Goal: Navigation & Orientation: Find specific page/section

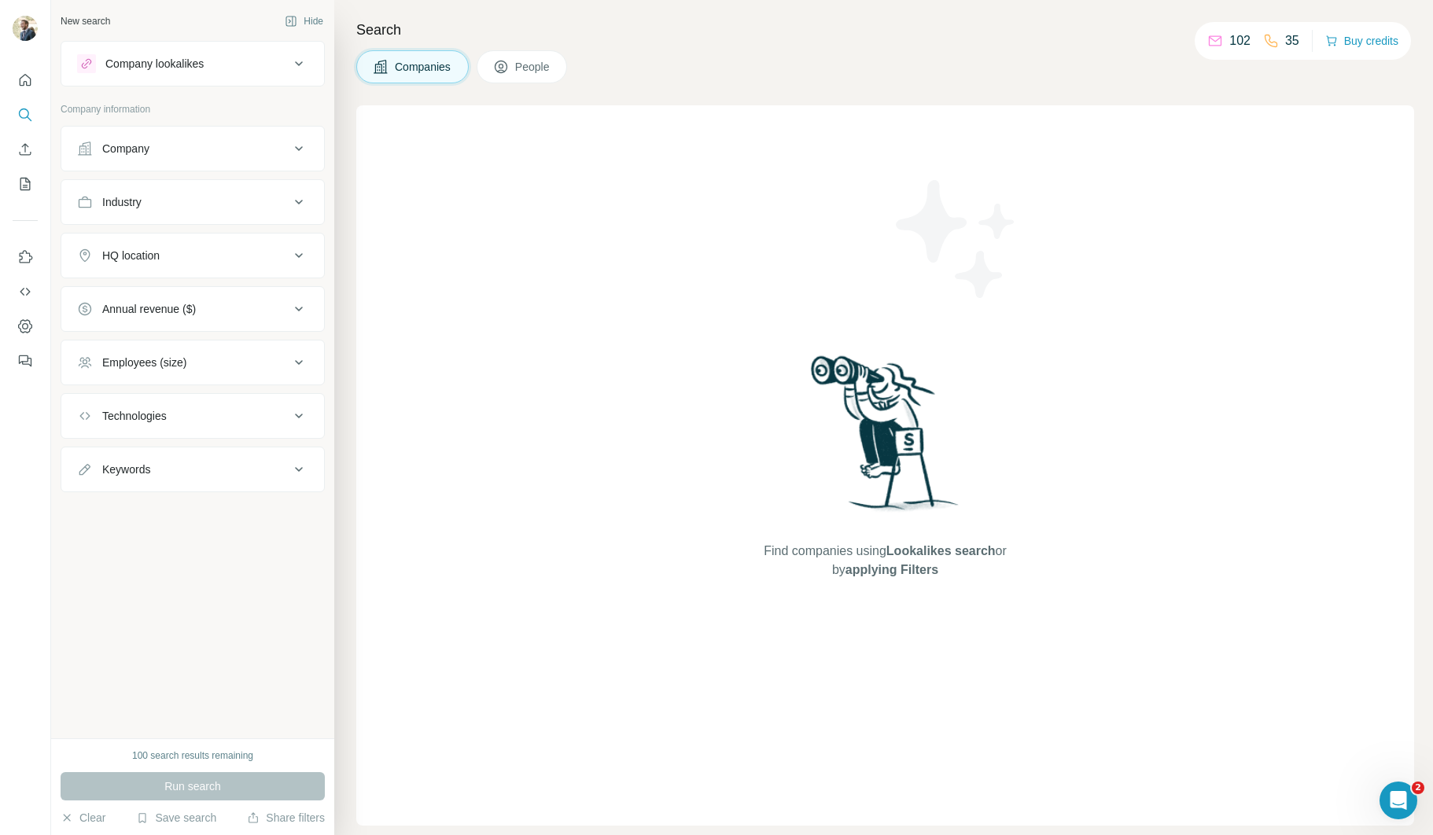
click at [134, 163] on button "Company" at bounding box center [192, 149] width 263 height 38
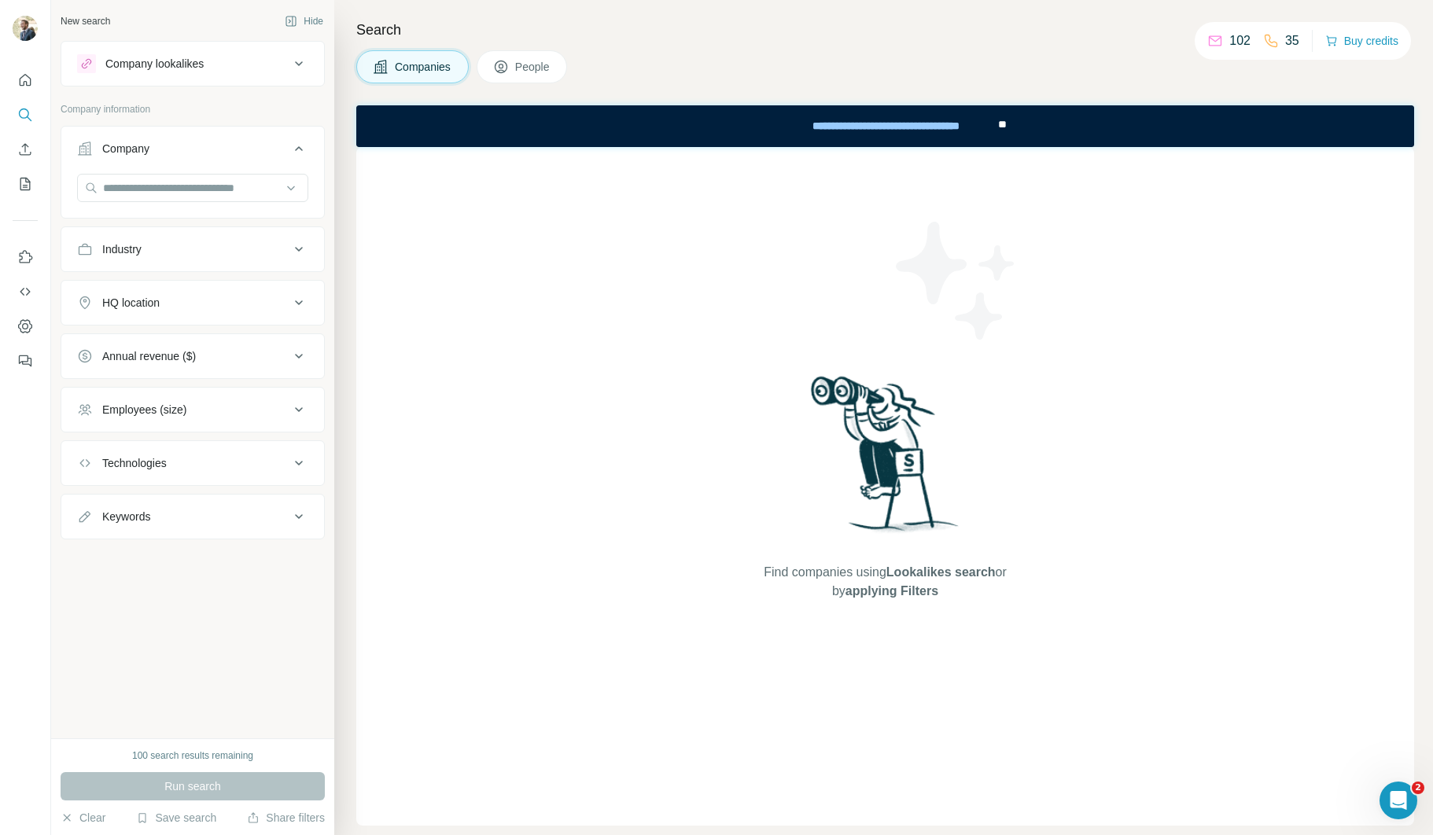
click at [140, 159] on button "Company" at bounding box center [192, 152] width 263 height 44
click at [1271, 45] on icon at bounding box center [1271, 41] width 16 height 16
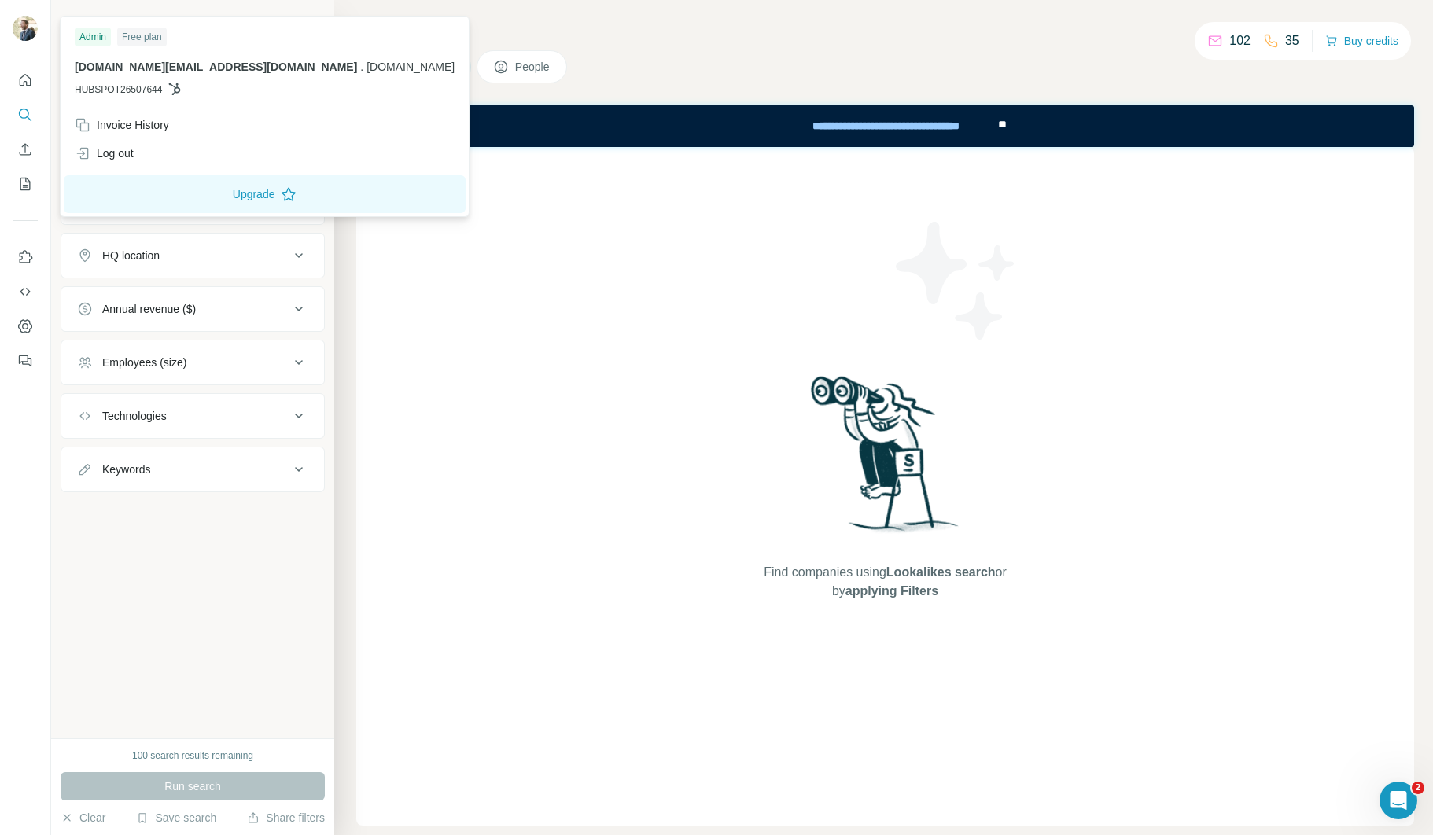
click at [25, 23] on img at bounding box center [25, 28] width 25 height 25
click at [101, 37] on div "Admin" at bounding box center [93, 37] width 36 height 19
click at [31, 79] on icon "Quick start" at bounding box center [25, 80] width 16 height 16
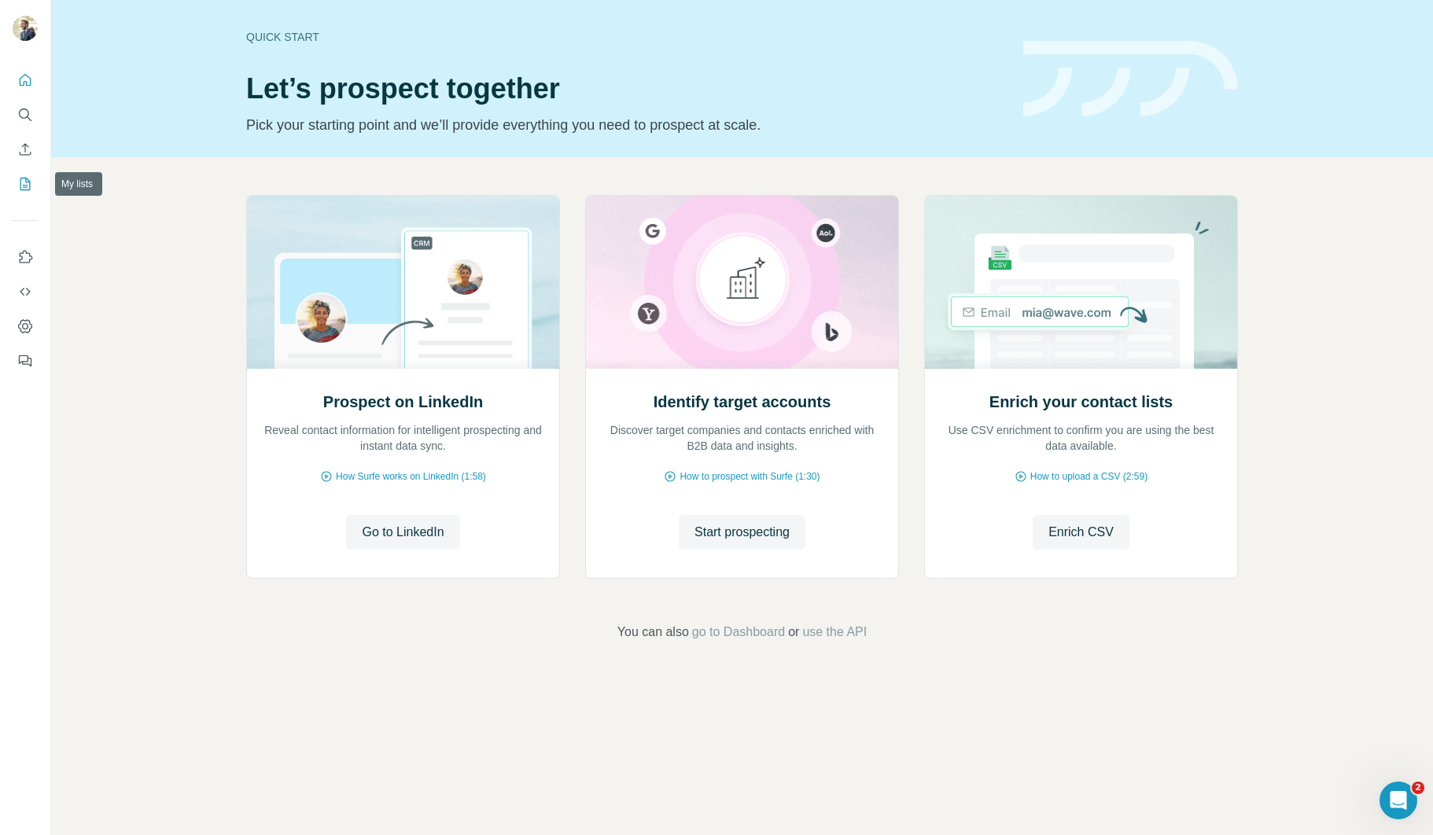
click at [31, 172] on button "My lists" at bounding box center [25, 184] width 25 height 28
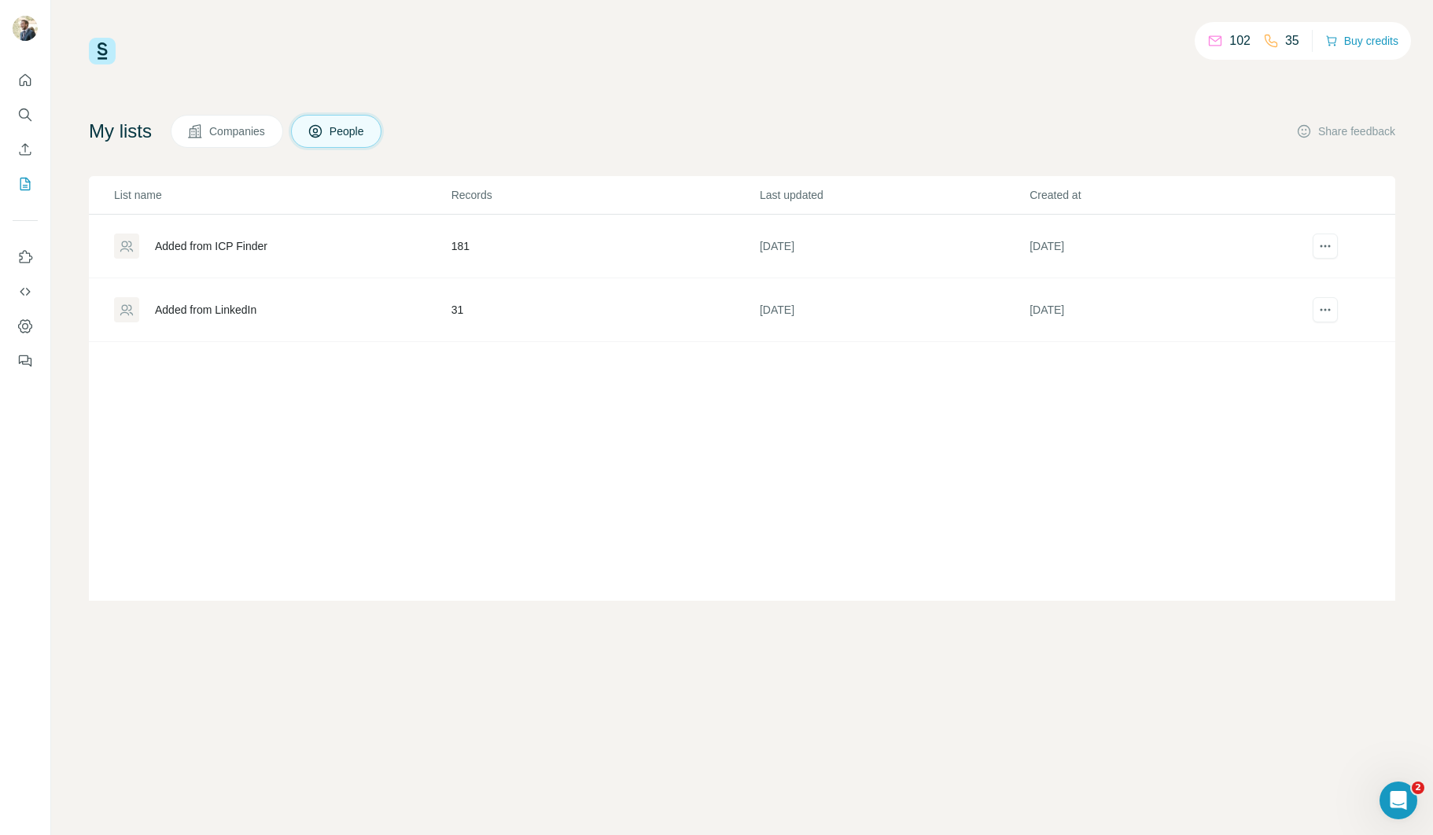
click at [261, 144] on button "Companies" at bounding box center [227, 131] width 112 height 33
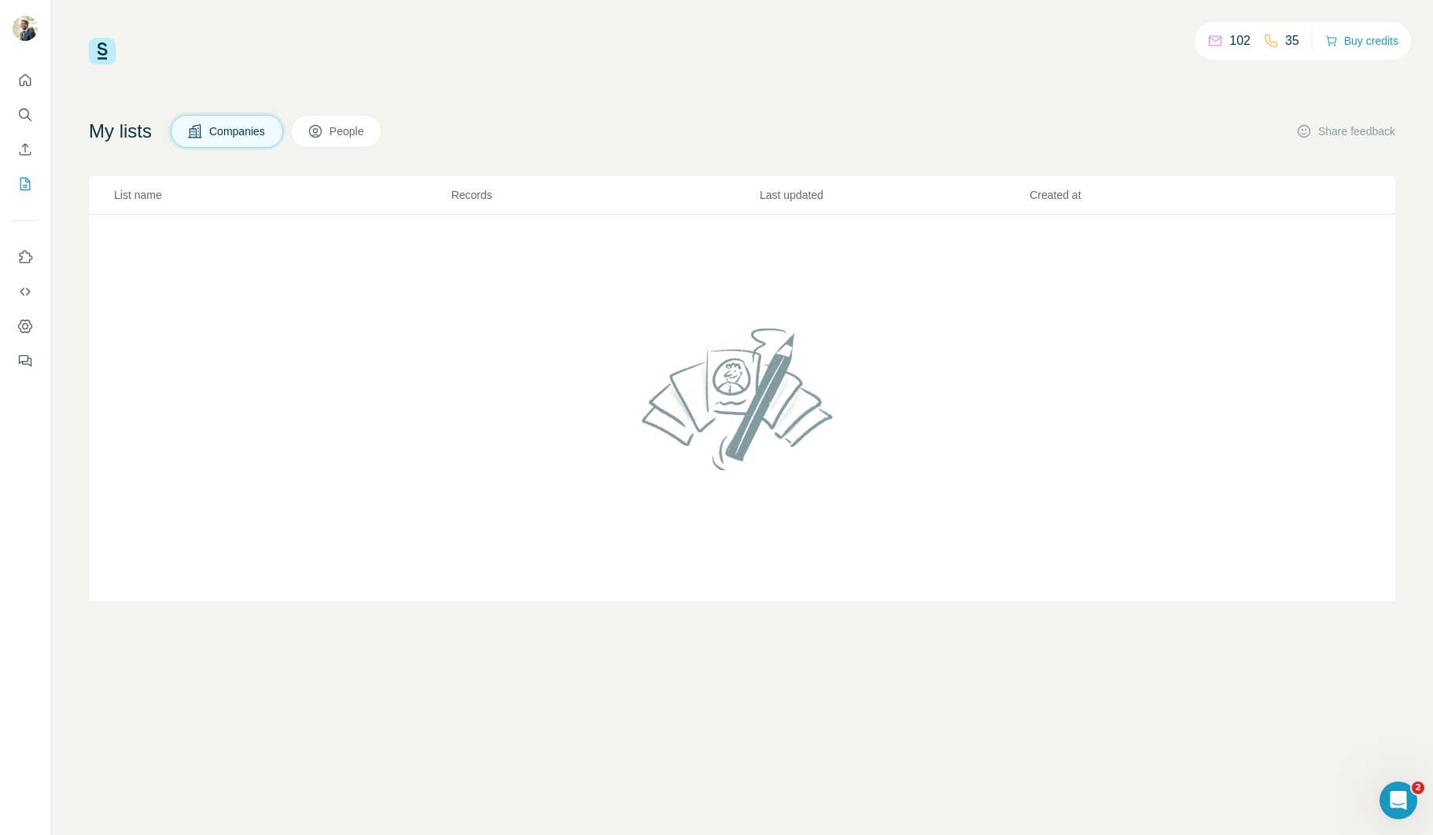
click at [303, 138] on button "People" at bounding box center [336, 131] width 91 height 33
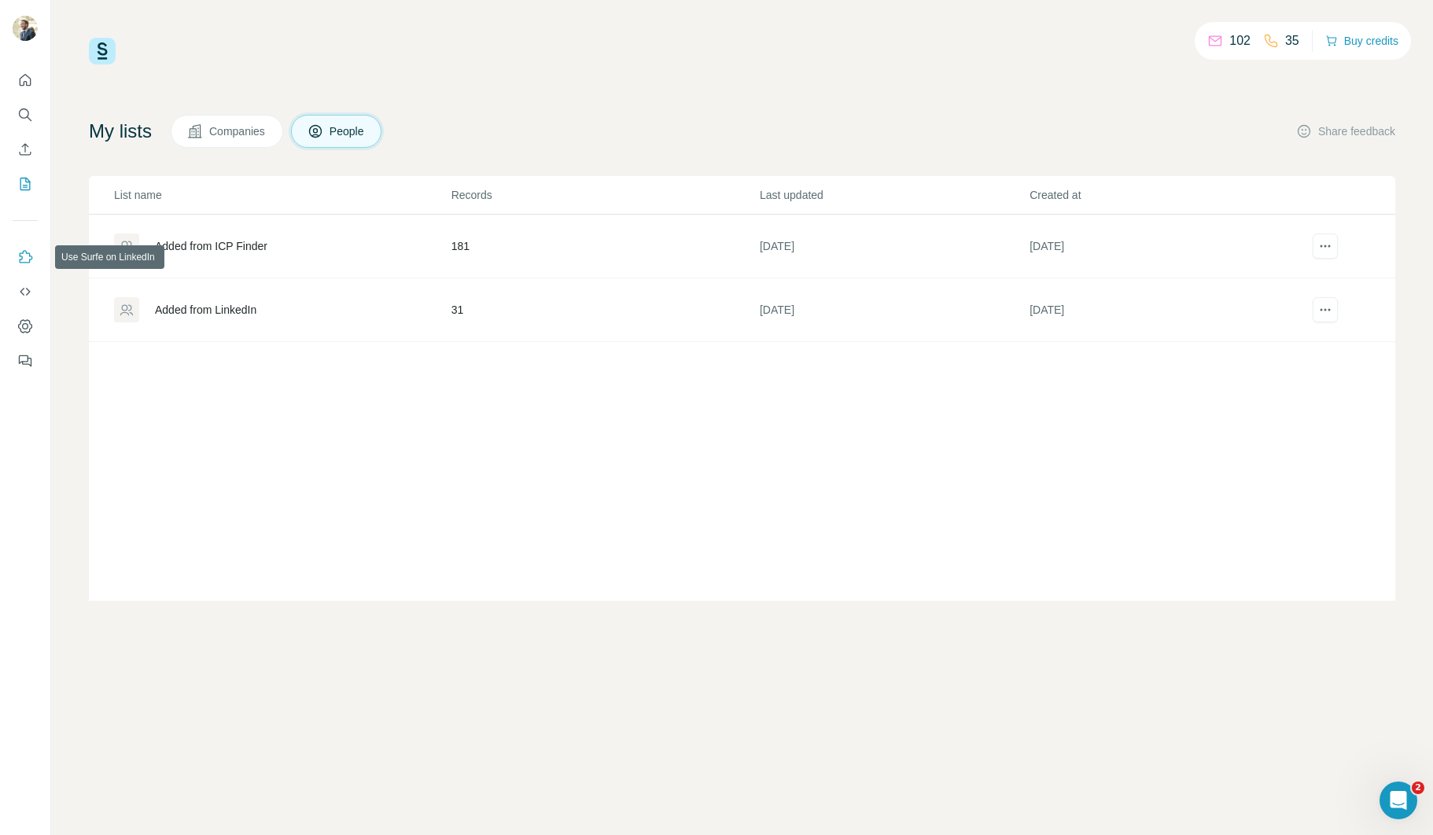
click at [28, 262] on icon "Use Surfe on LinkedIn" at bounding box center [26, 256] width 13 height 13
click at [24, 333] on icon "Dashboard" at bounding box center [25, 326] width 16 height 16
